Goal: Transaction & Acquisition: Purchase product/service

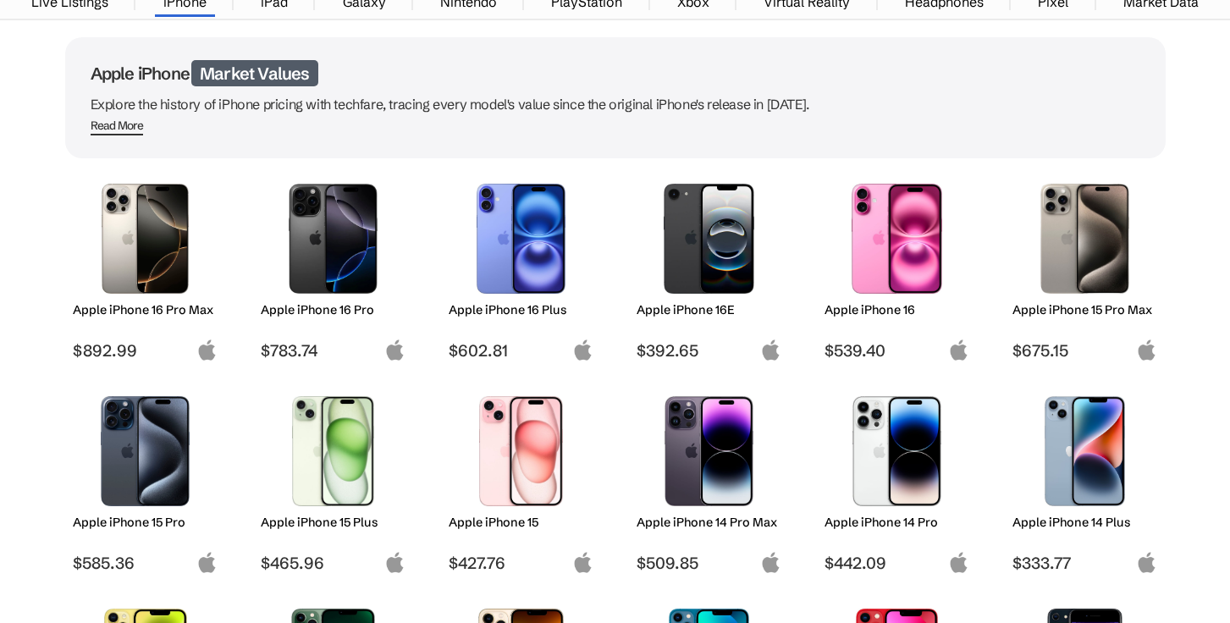
scroll to position [108, 0]
click at [340, 286] on img at bounding box center [333, 239] width 119 height 110
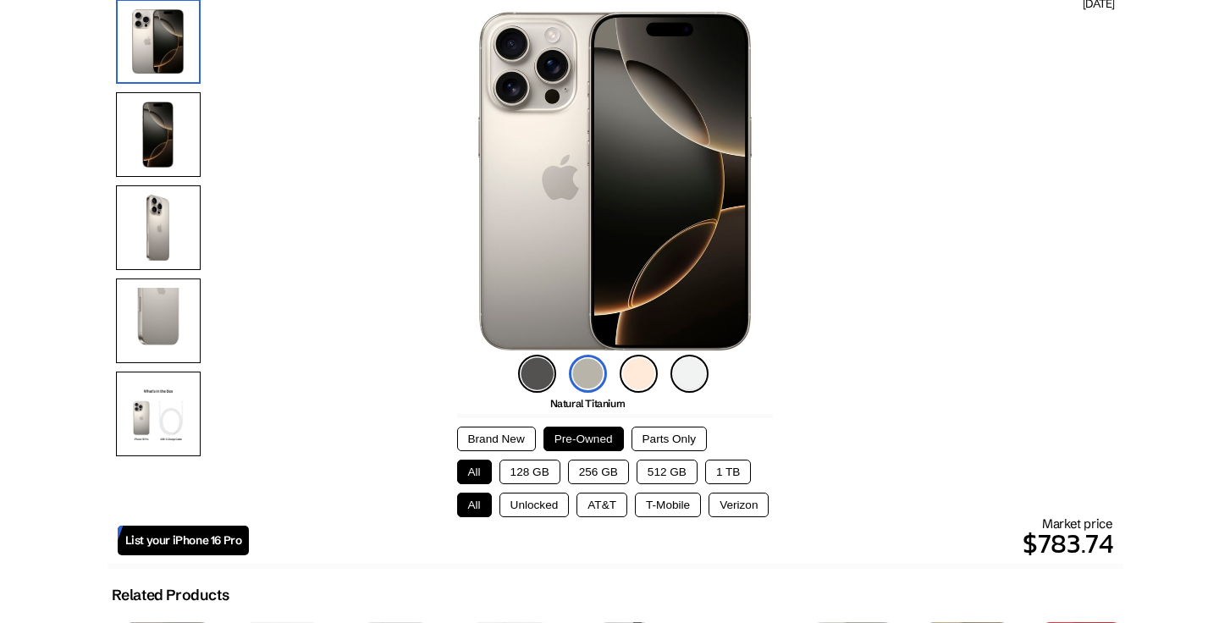
scroll to position [267, 0]
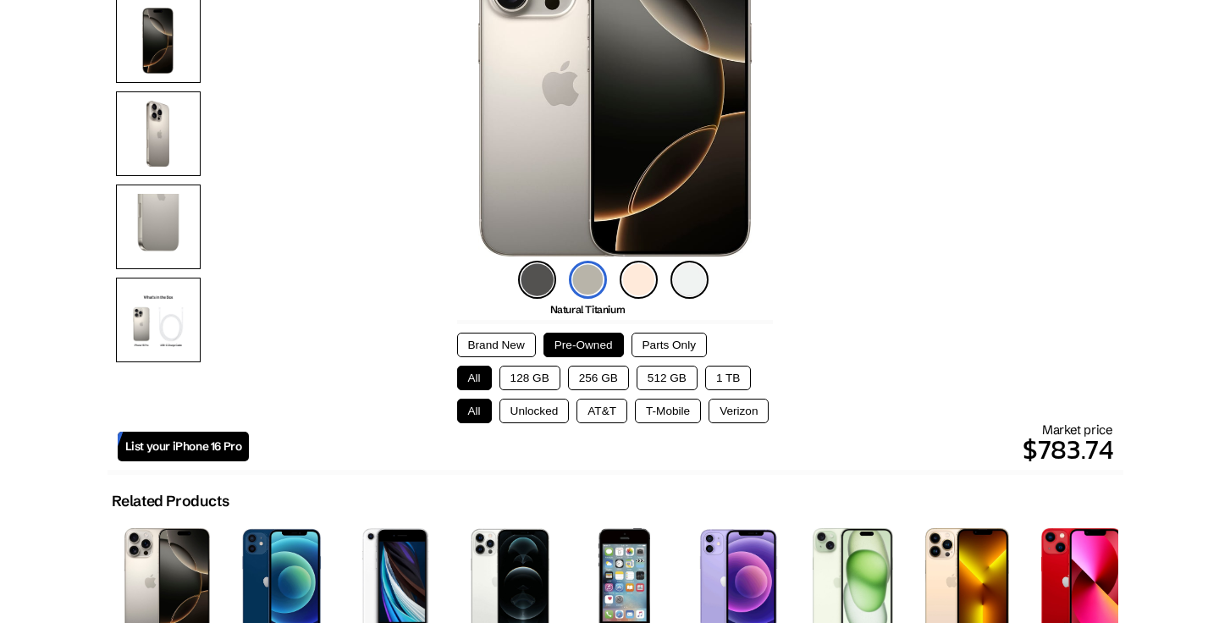
click at [492, 338] on button "Brand New" at bounding box center [496, 345] width 79 height 25
click at [593, 373] on button "256 GB" at bounding box center [598, 378] width 61 height 25
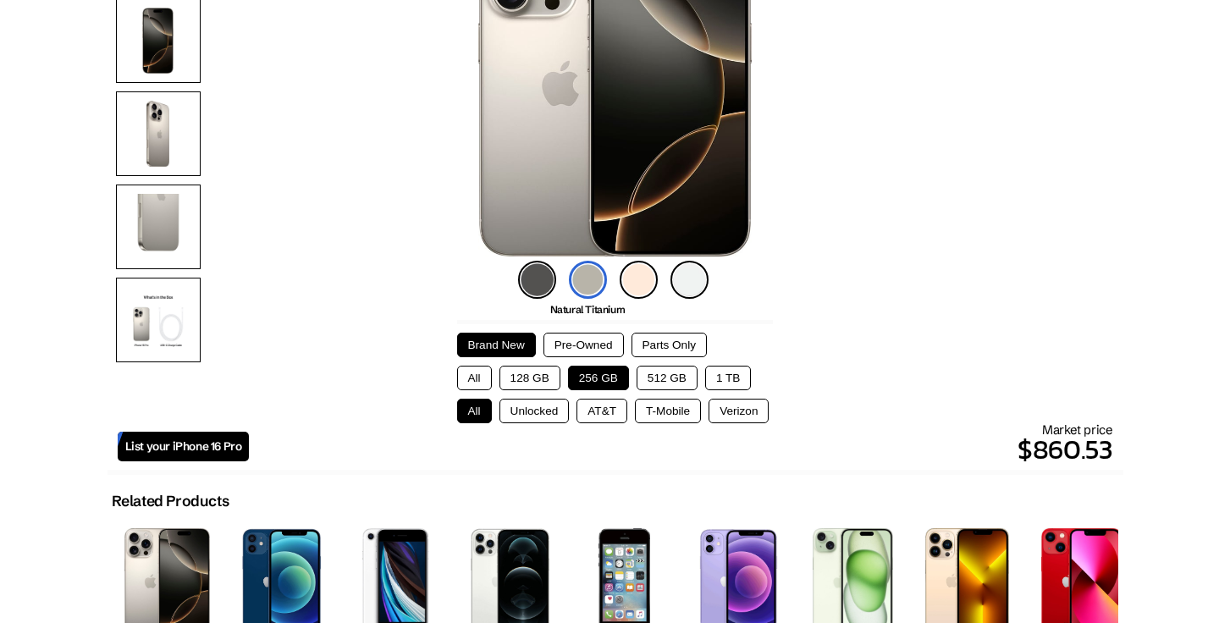
click at [534, 411] on button "Unlocked" at bounding box center [535, 411] width 70 height 25
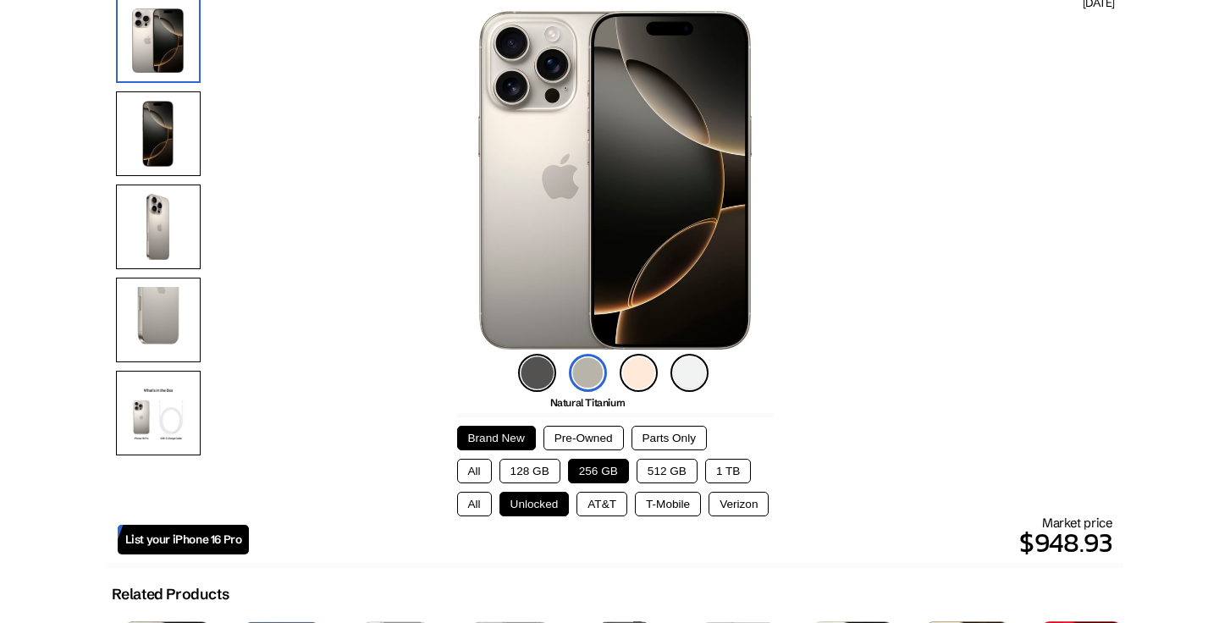
scroll to position [0, 0]
